Goal: Information Seeking & Learning: Learn about a topic

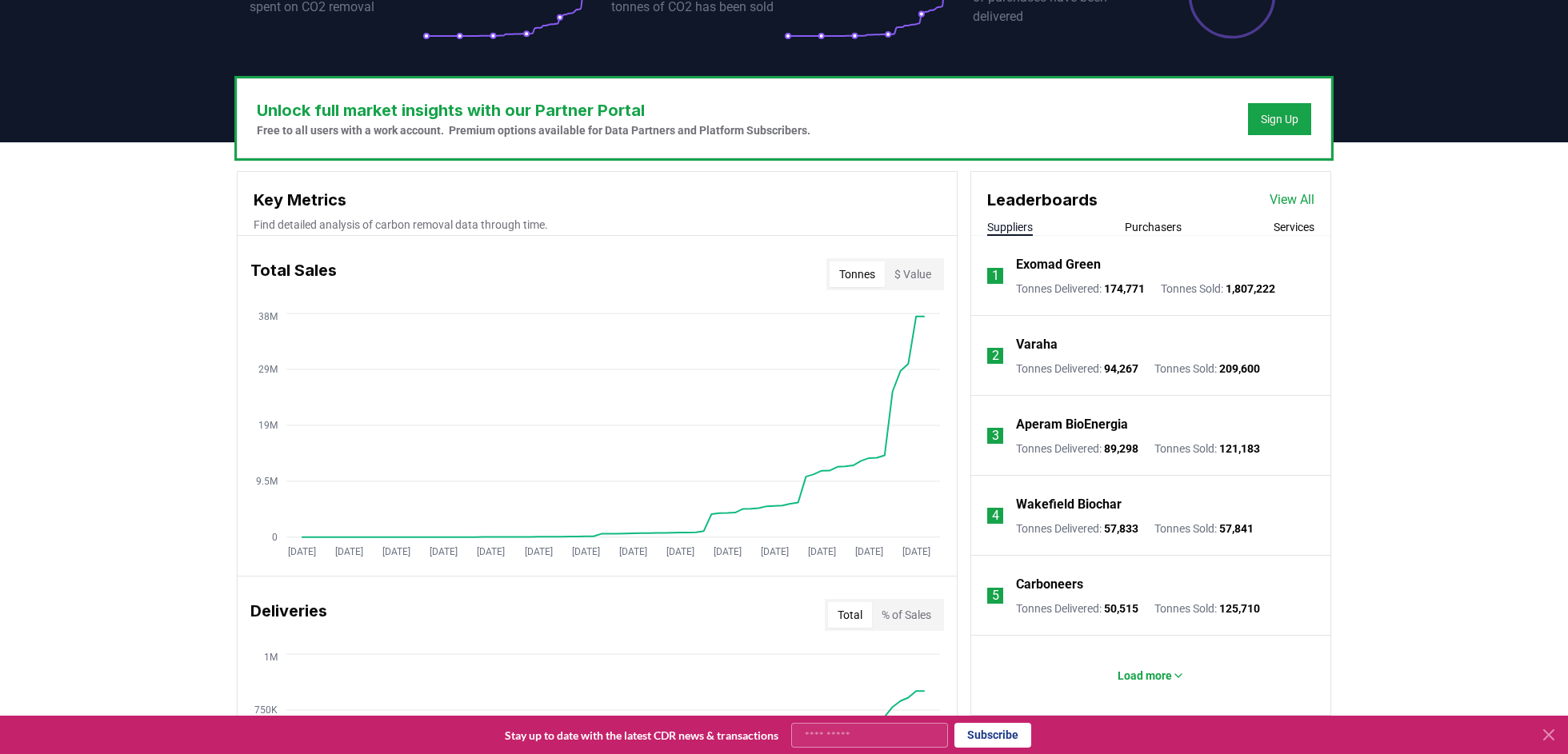
scroll to position [457, 0]
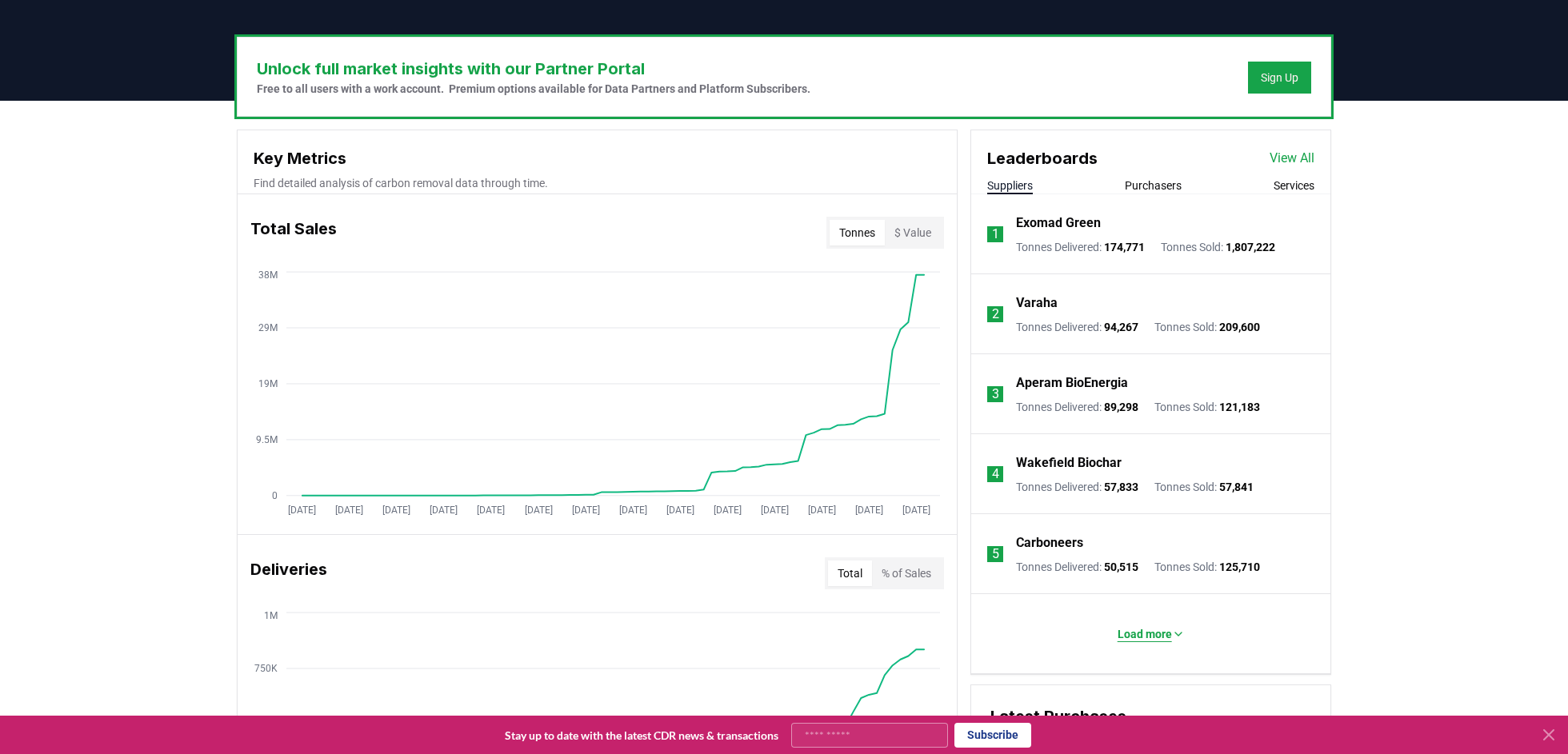
click at [1144, 623] on button "Load more" at bounding box center [1150, 634] width 93 height 32
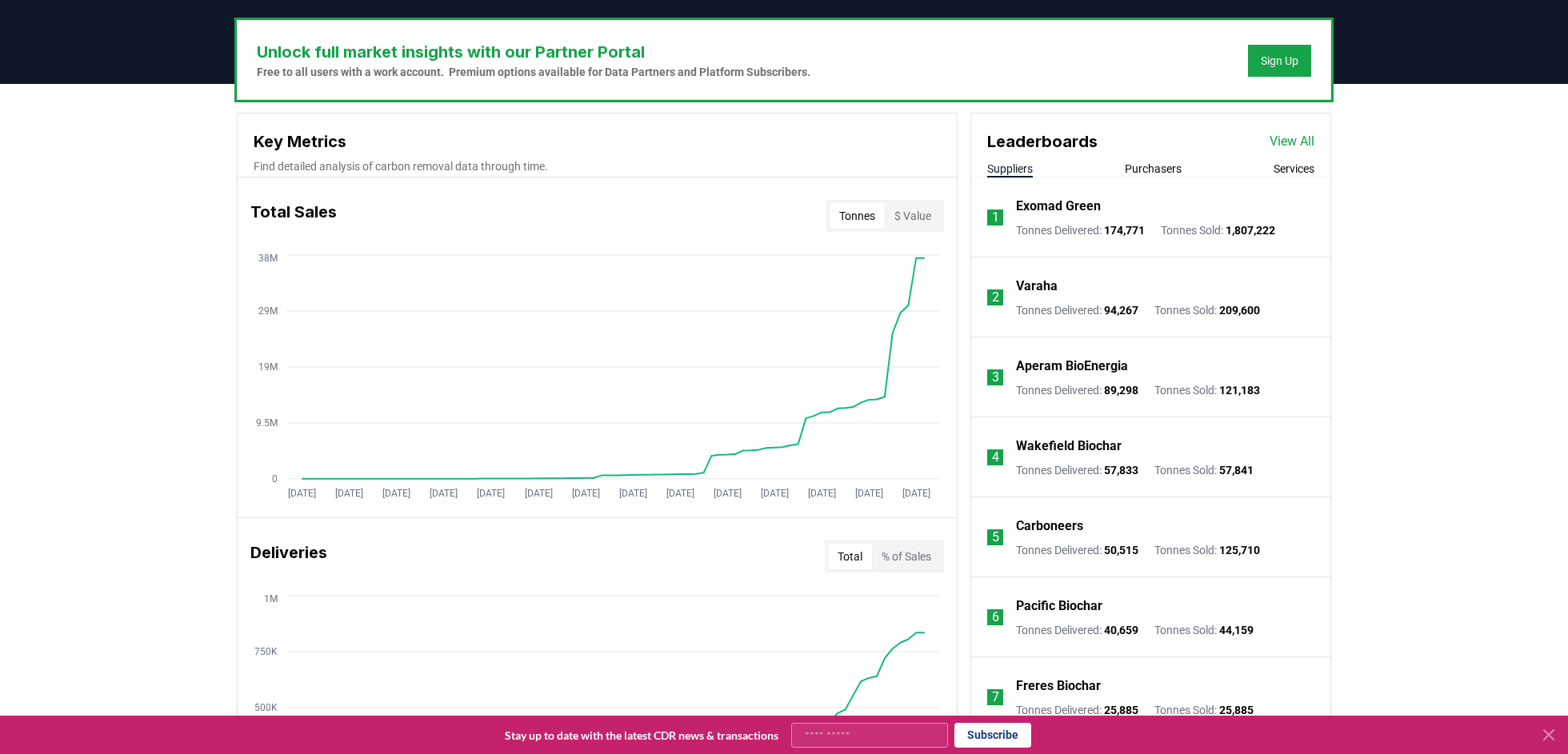
scroll to position [472, 0]
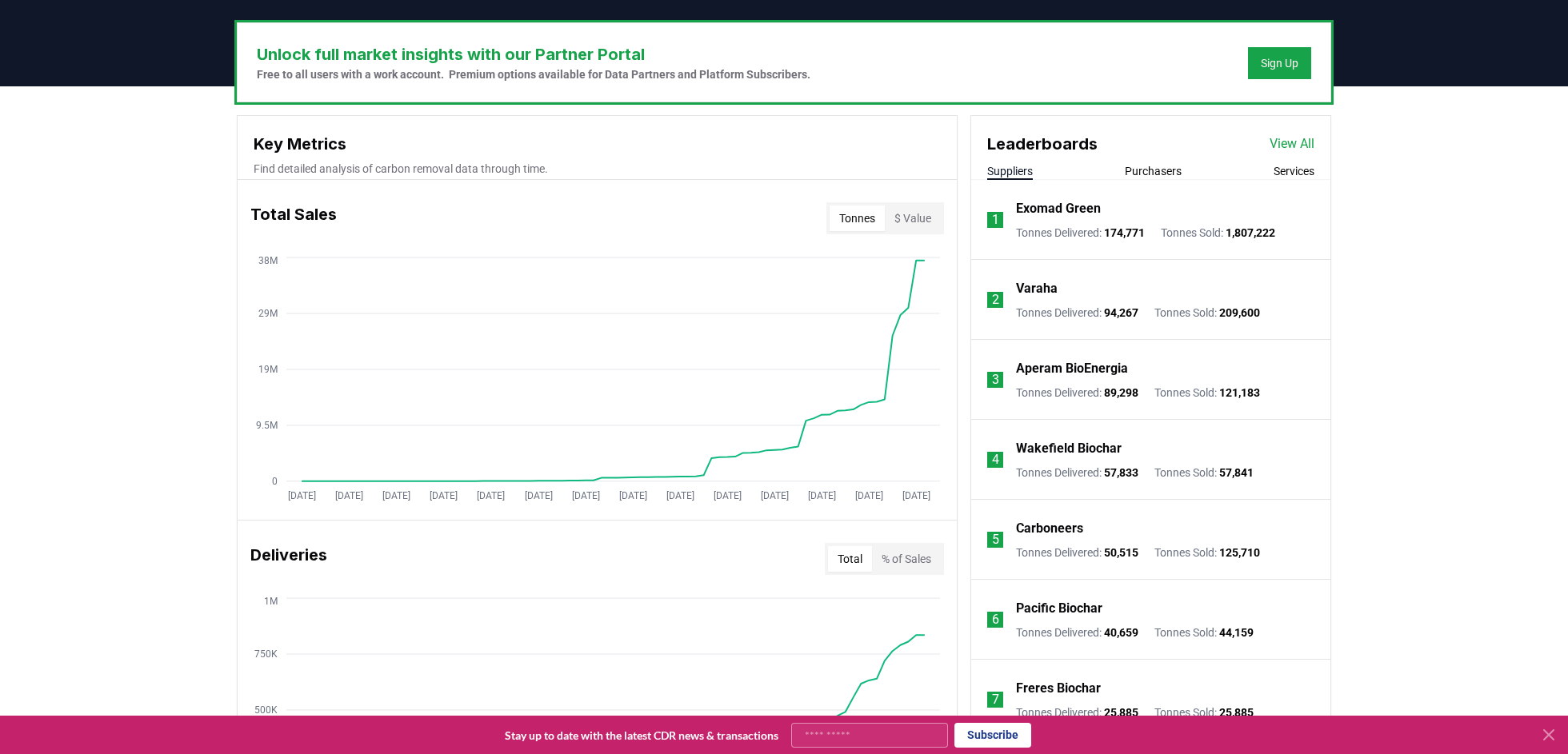
click at [1295, 140] on link "View All" at bounding box center [1292, 143] width 45 height 19
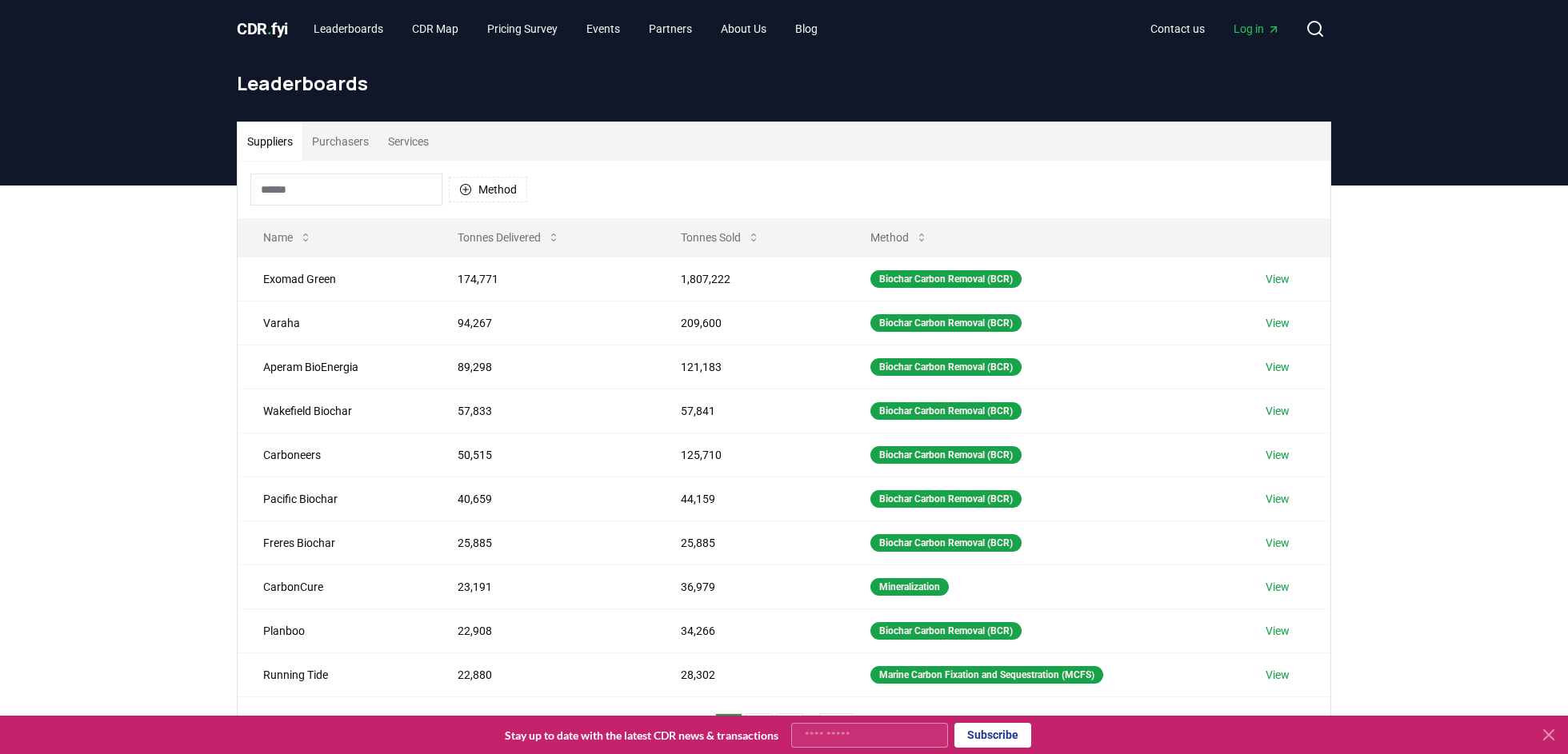
click at [311, 197] on input at bounding box center [346, 189] width 192 height 32
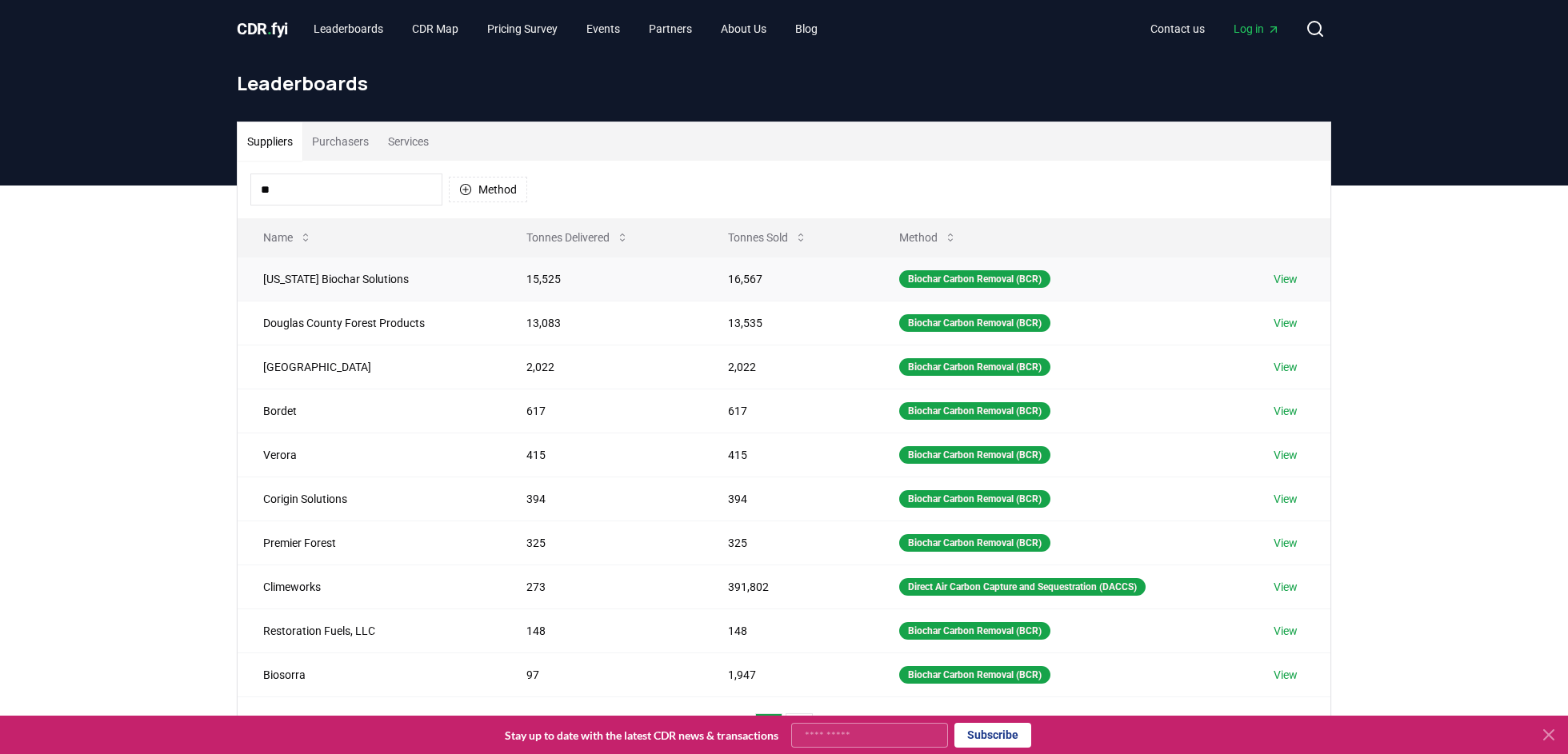
type input "**"
click at [366, 273] on td "Oregon Biochar Solutions" at bounding box center [369, 278] width 263 height 44
click at [1297, 278] on link "View" at bounding box center [1285, 278] width 24 height 16
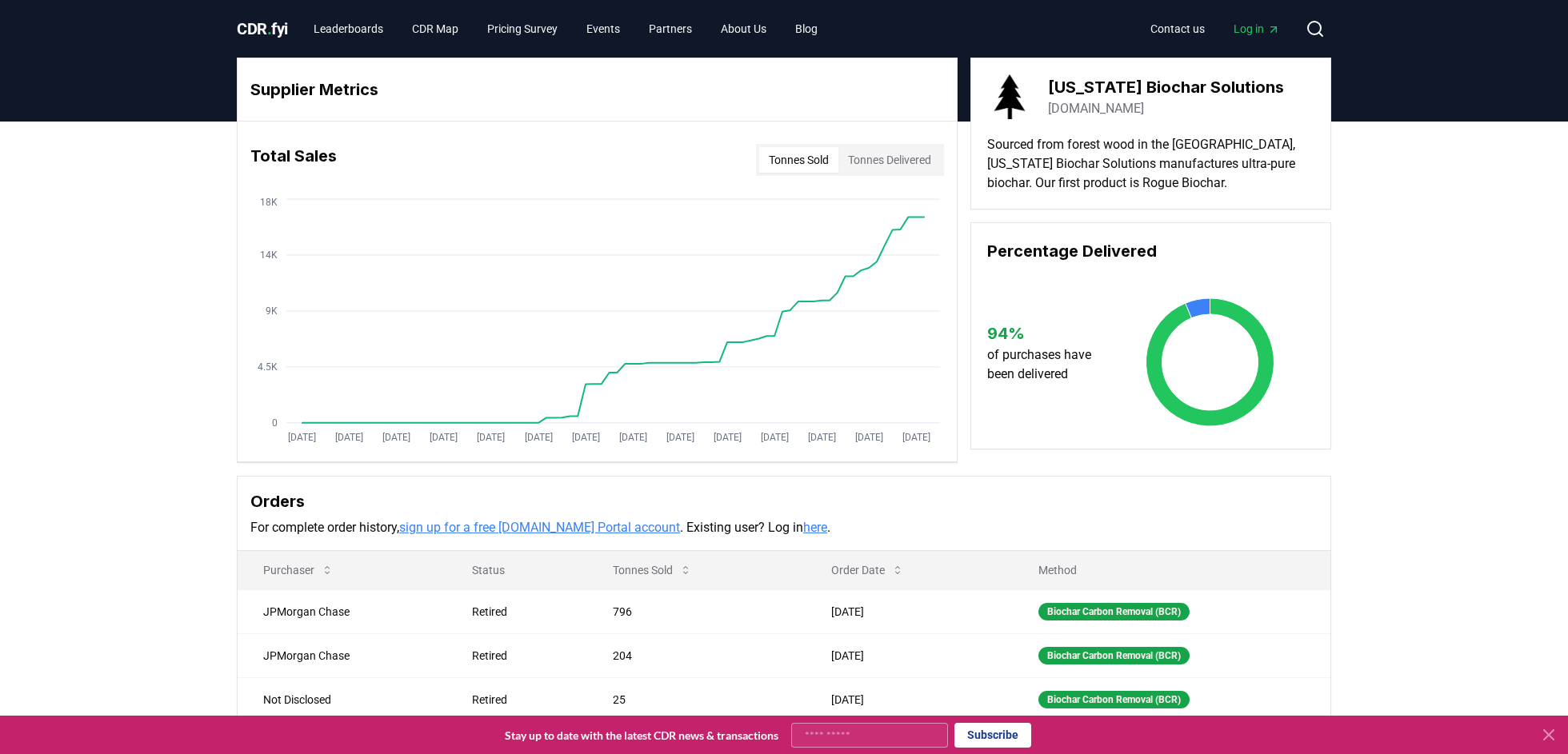
click at [791, 157] on button "Tonnes Sold" at bounding box center [799, 160] width 79 height 26
click at [784, 155] on button "Tonnes Sold" at bounding box center [799, 160] width 79 height 26
click at [884, 155] on button "Tonnes Delivered" at bounding box center [889, 160] width 103 height 26
click at [782, 161] on button "Tonnes Sold" at bounding box center [799, 160] width 79 height 26
click at [907, 165] on button "Tonnes Delivered" at bounding box center [889, 160] width 103 height 26
